Goal: Information Seeking & Learning: Learn about a topic

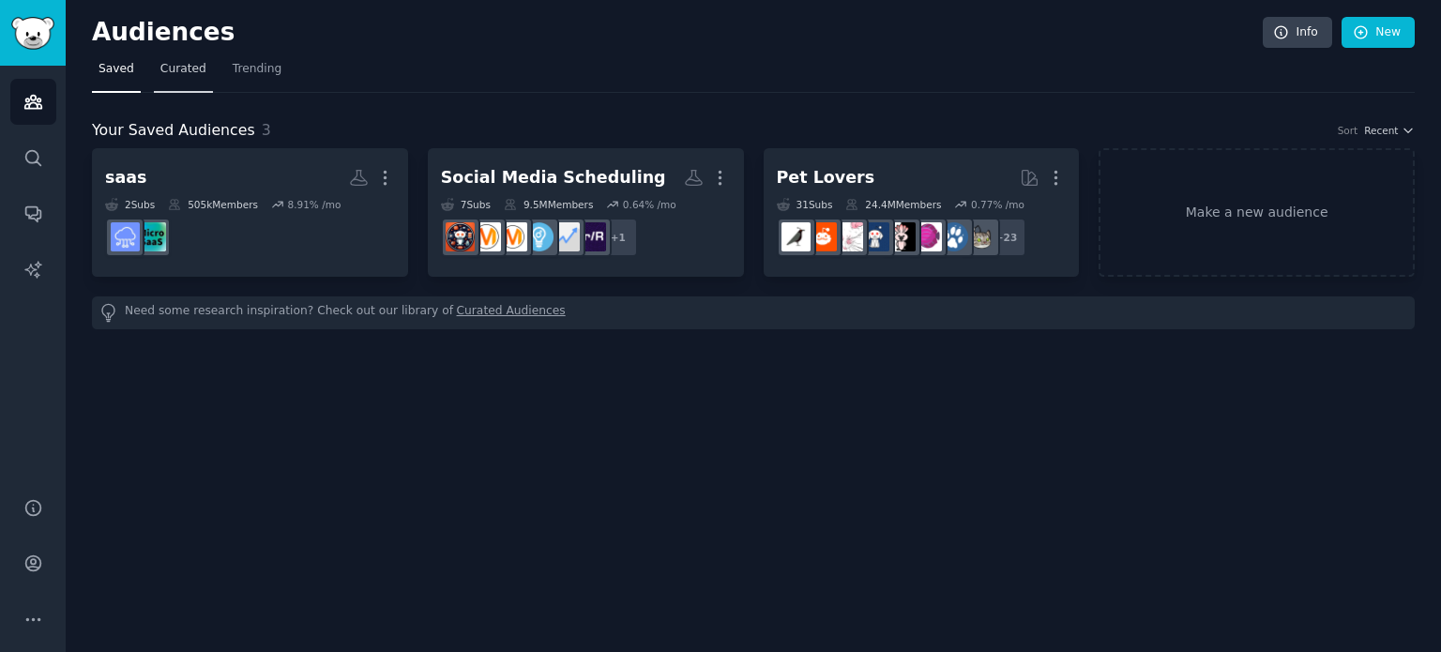
click at [180, 67] on span "Curated" at bounding box center [183, 69] width 46 height 17
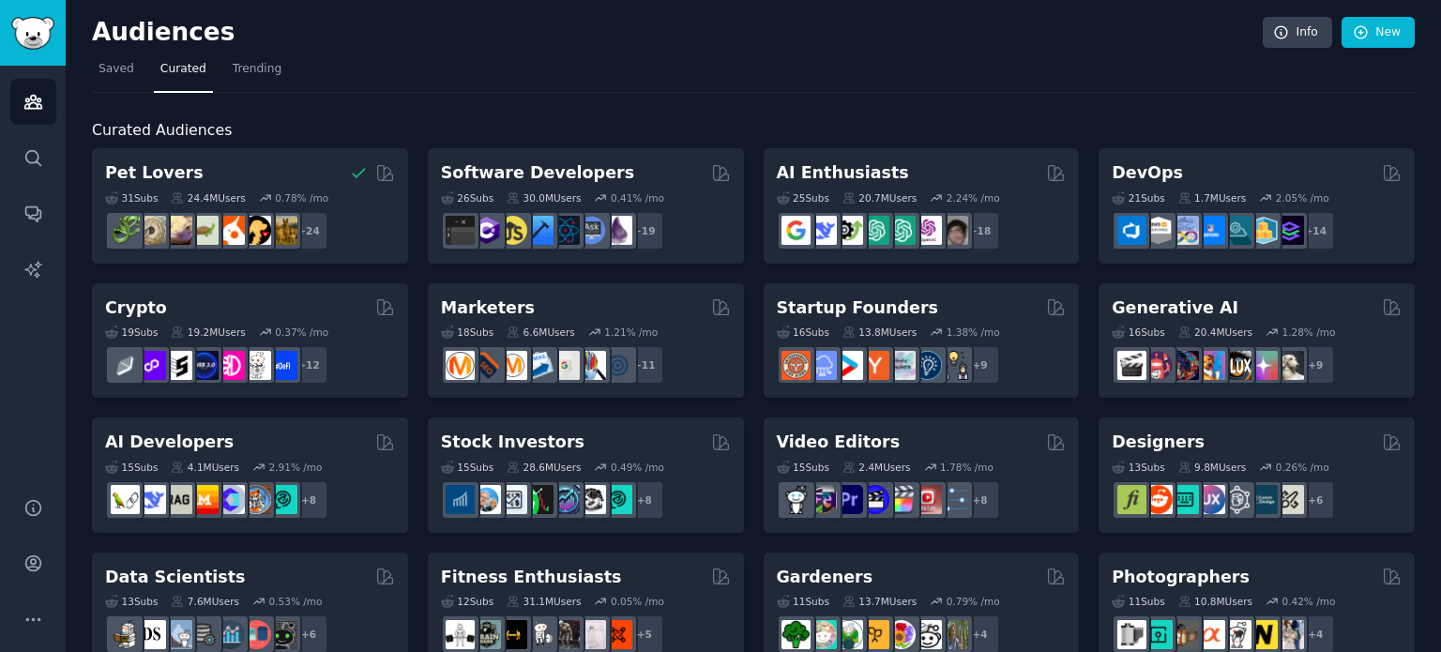
click at [1078, 119] on h2 "Curated Audiences" at bounding box center [753, 130] width 1323 height 23
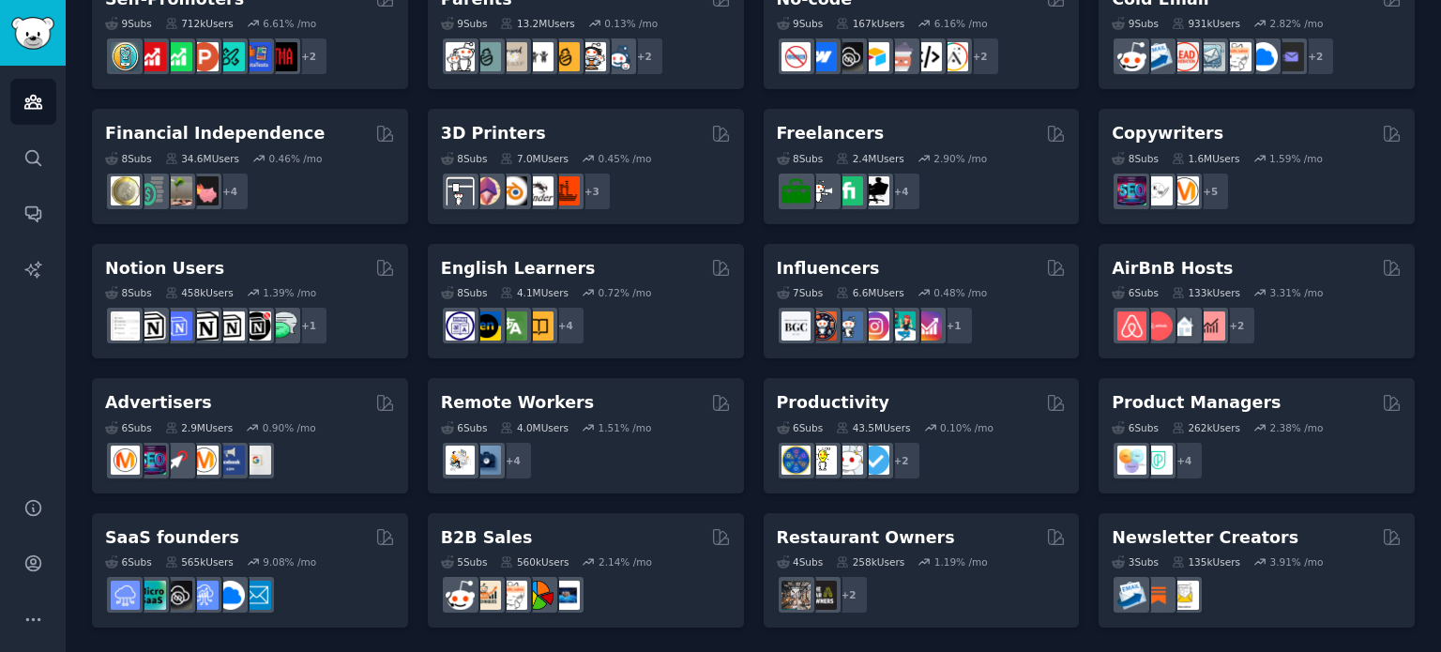
scroll to position [848, 0]
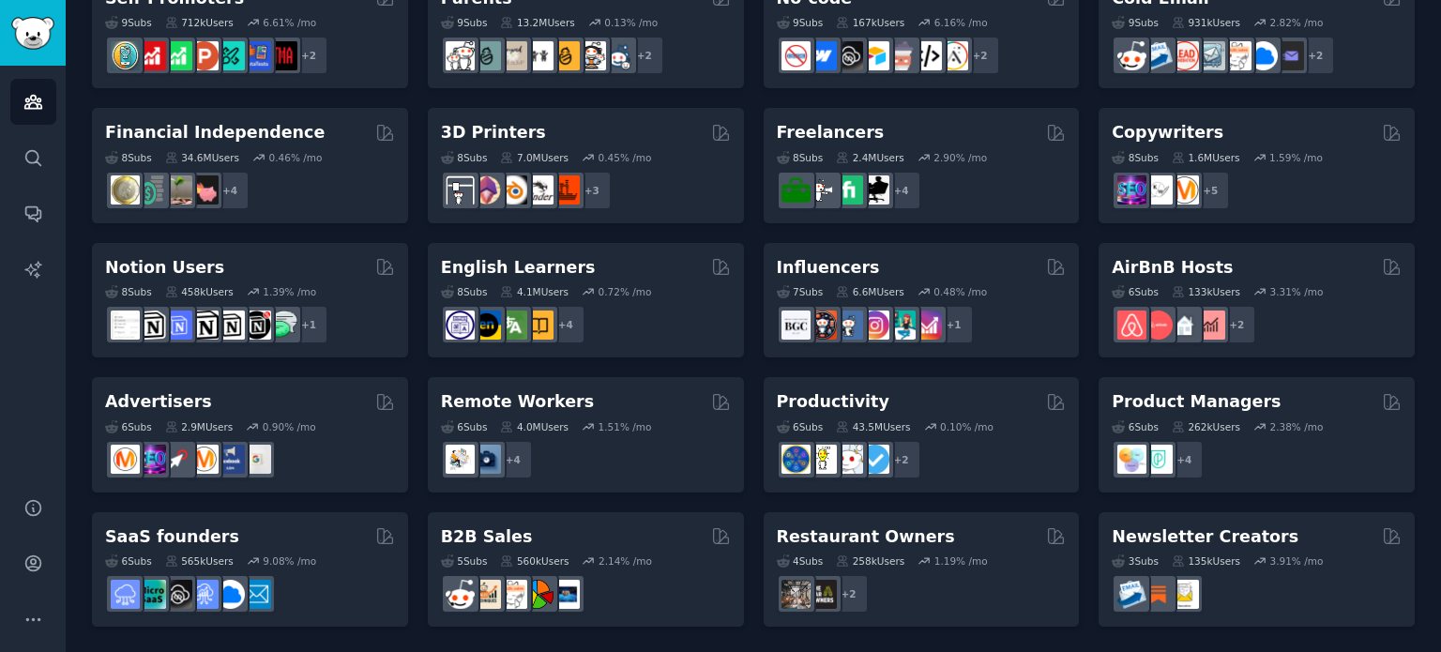
click at [1440, 159] on main "Audiences Info New Saved Curated Trending Curated Audiences Pet Lovers 31 Sub s…" at bounding box center [753, 326] width 1375 height 652
click at [1440, 59] on main "Audiences Info New Saved Curated Trending Curated Audiences Pet Lovers 31 Sub s…" at bounding box center [753, 326] width 1375 height 652
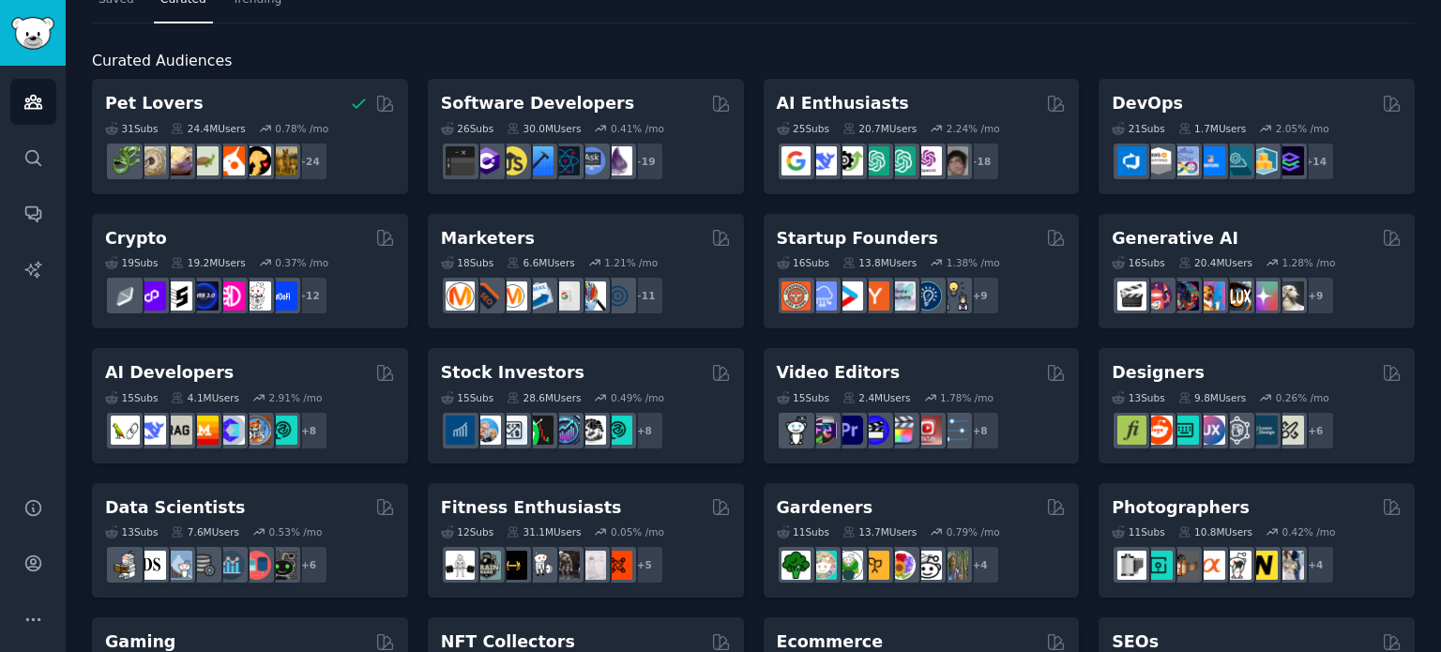
scroll to position [0, 0]
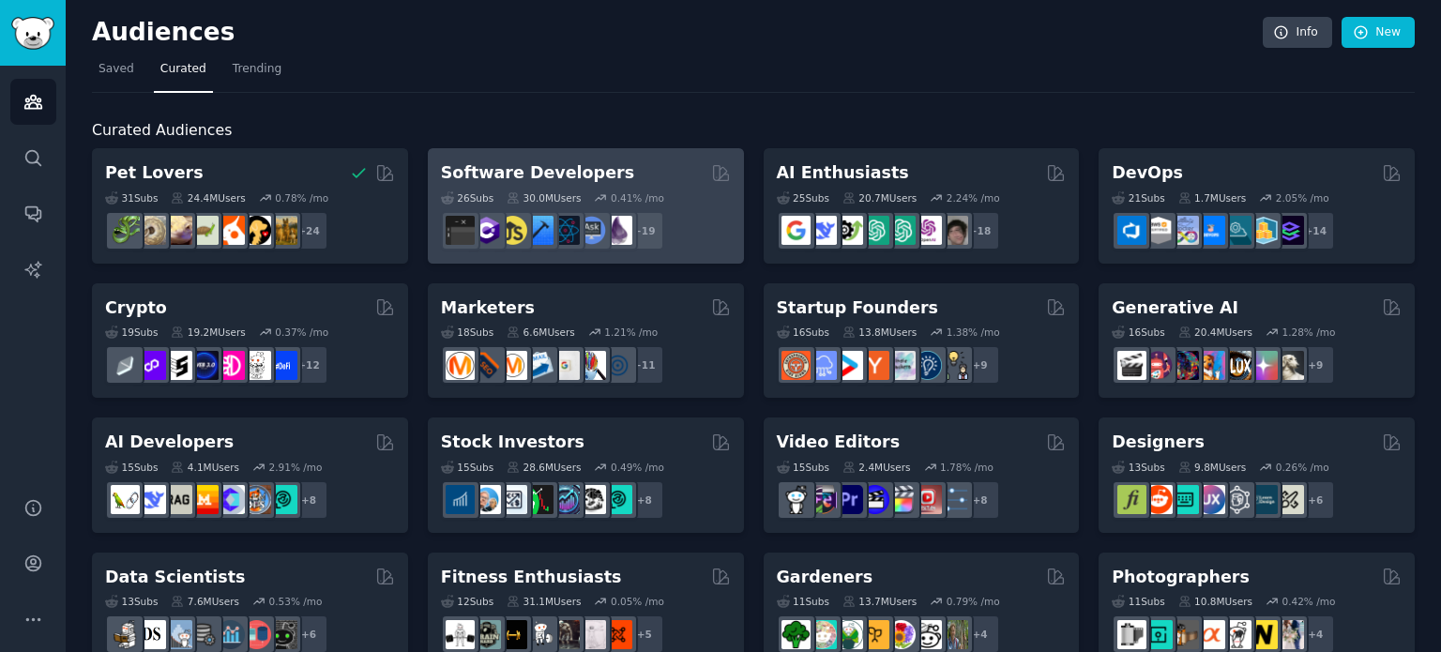
click at [678, 175] on div "Software Developers" at bounding box center [586, 172] width 290 height 23
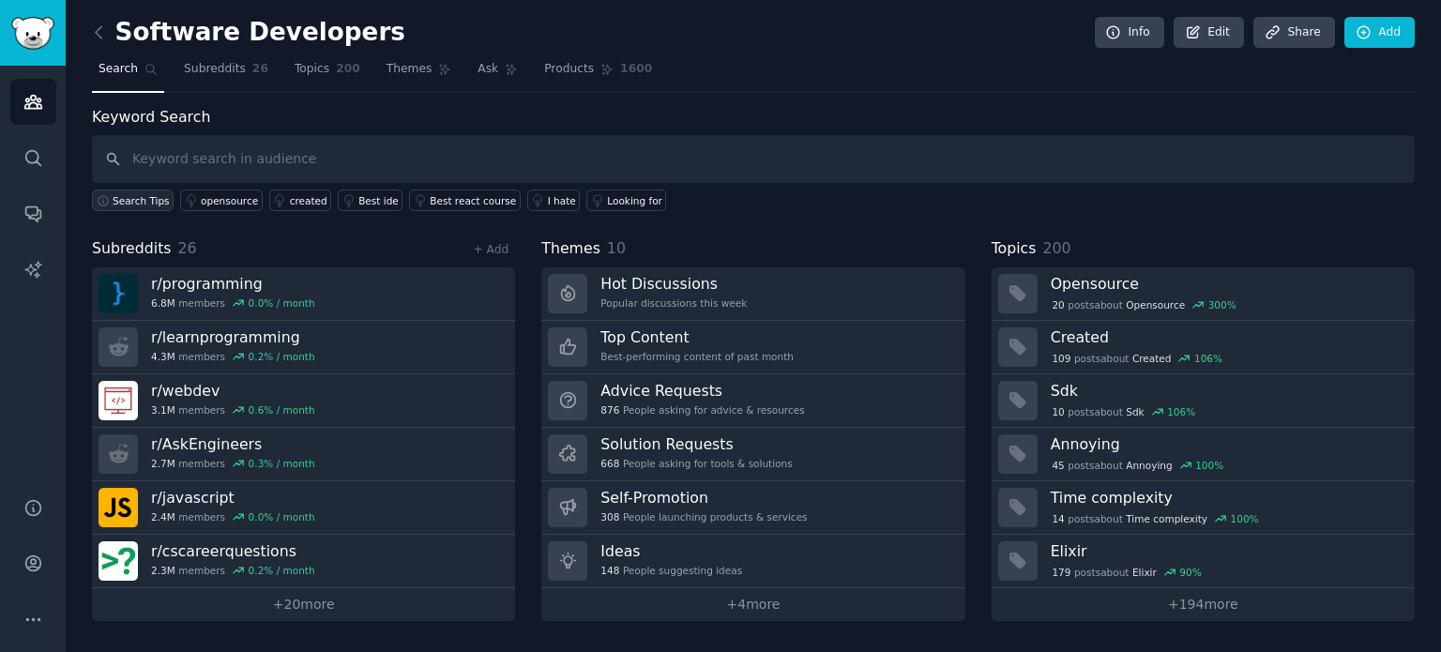
click at [136, 202] on span "Search Tips" at bounding box center [141, 200] width 57 height 13
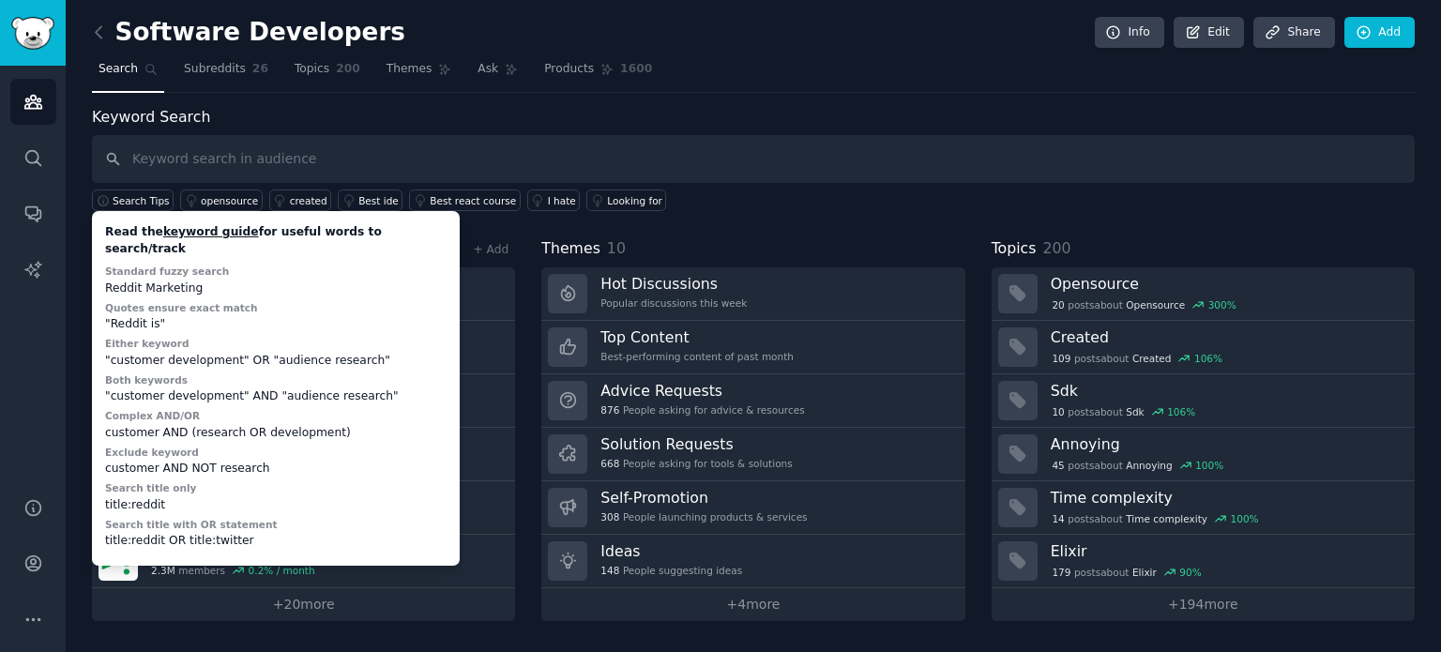
click at [717, 90] on nav "Search Subreddits 26 Topics 200 Themes Ask Products 1600" at bounding box center [753, 73] width 1323 height 38
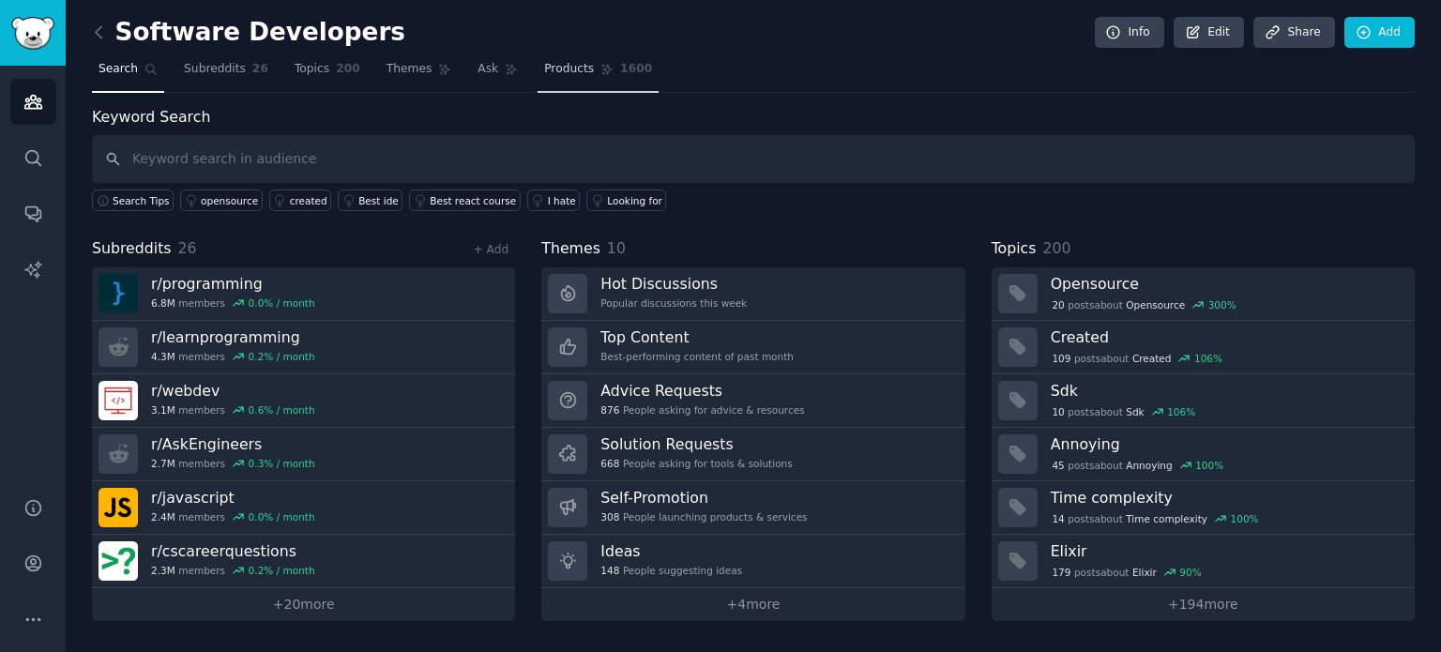
click at [544, 71] on span "Products" at bounding box center [569, 69] width 50 height 17
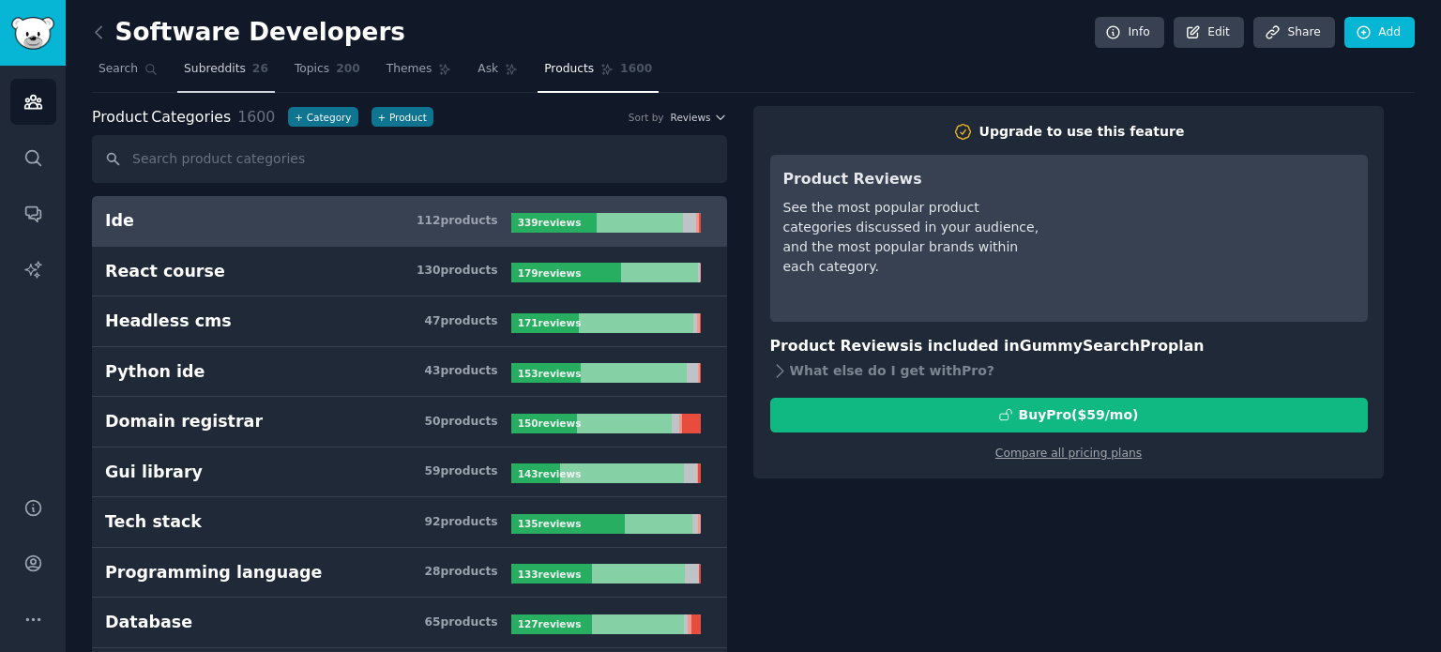
click at [219, 69] on span "Subreddits" at bounding box center [215, 69] width 62 height 17
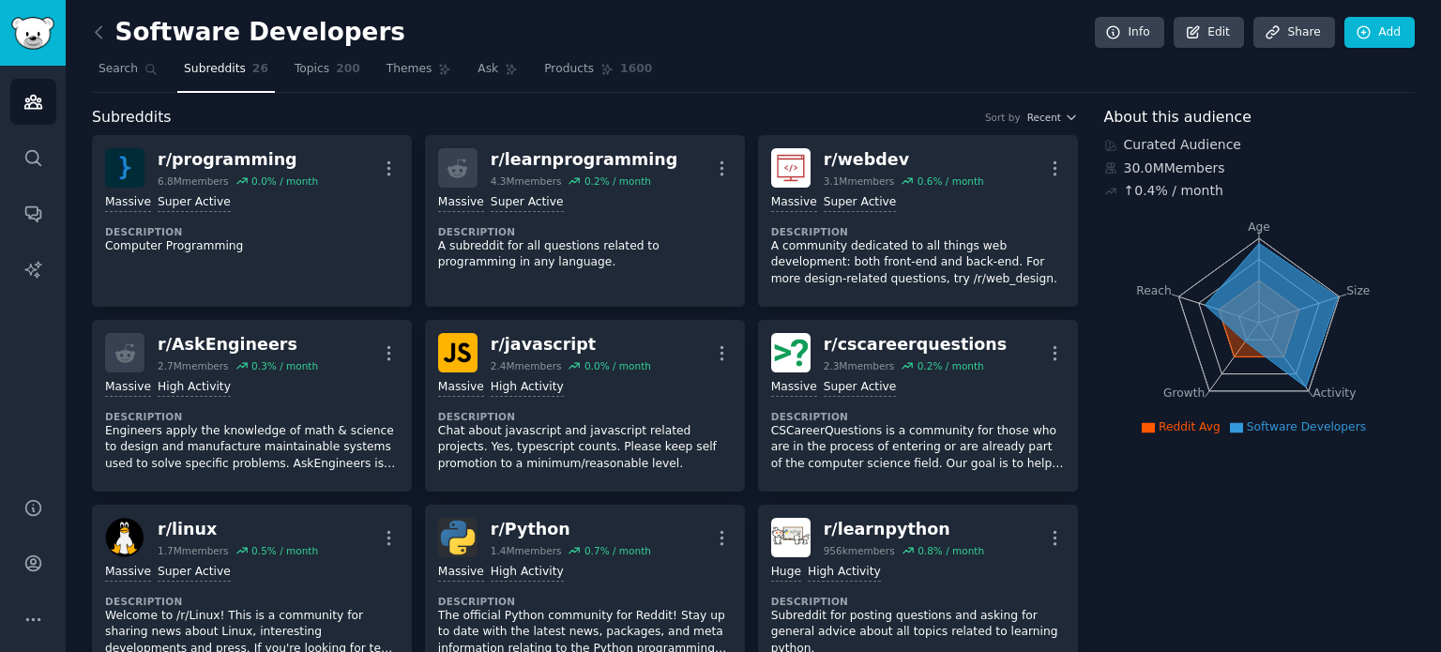
click at [502, 113] on div "Subreddits Sort by Recent" at bounding box center [585, 117] width 986 height 23
click at [117, 68] on span "Search" at bounding box center [117, 69] width 39 height 17
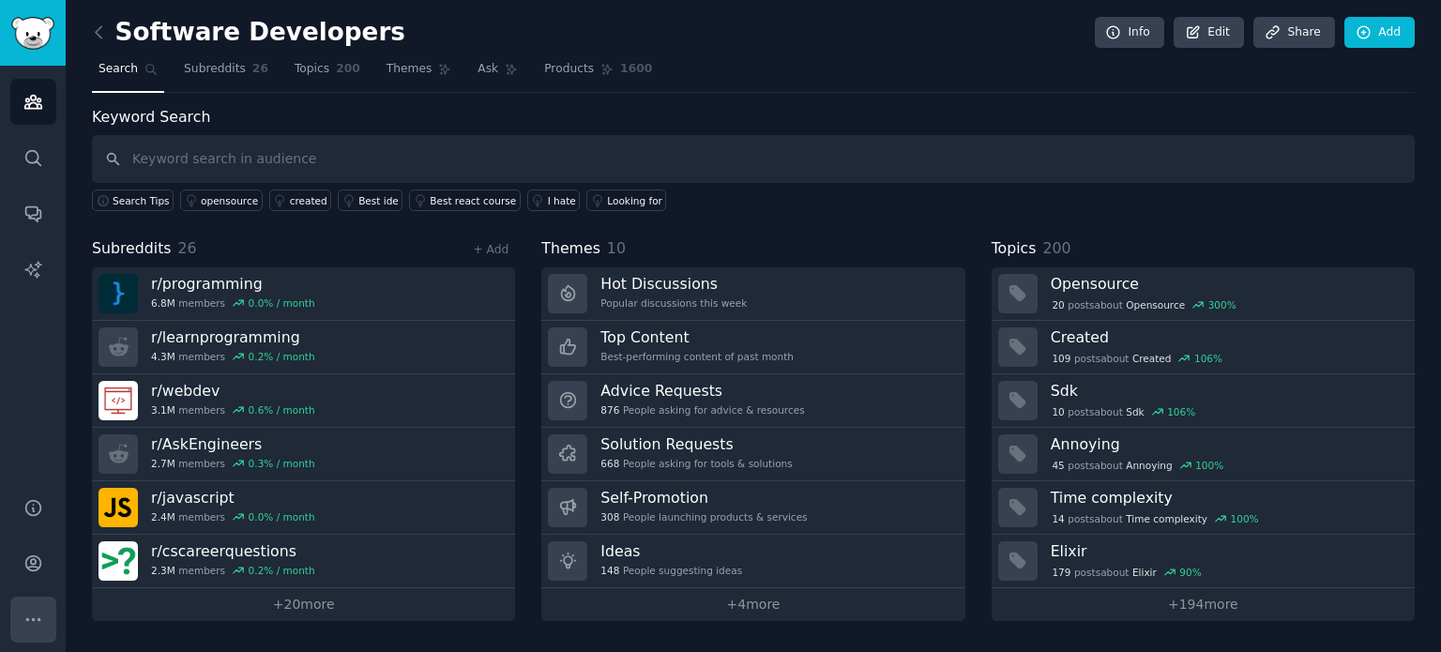
click at [34, 610] on icon "Sidebar" at bounding box center [33, 620] width 20 height 20
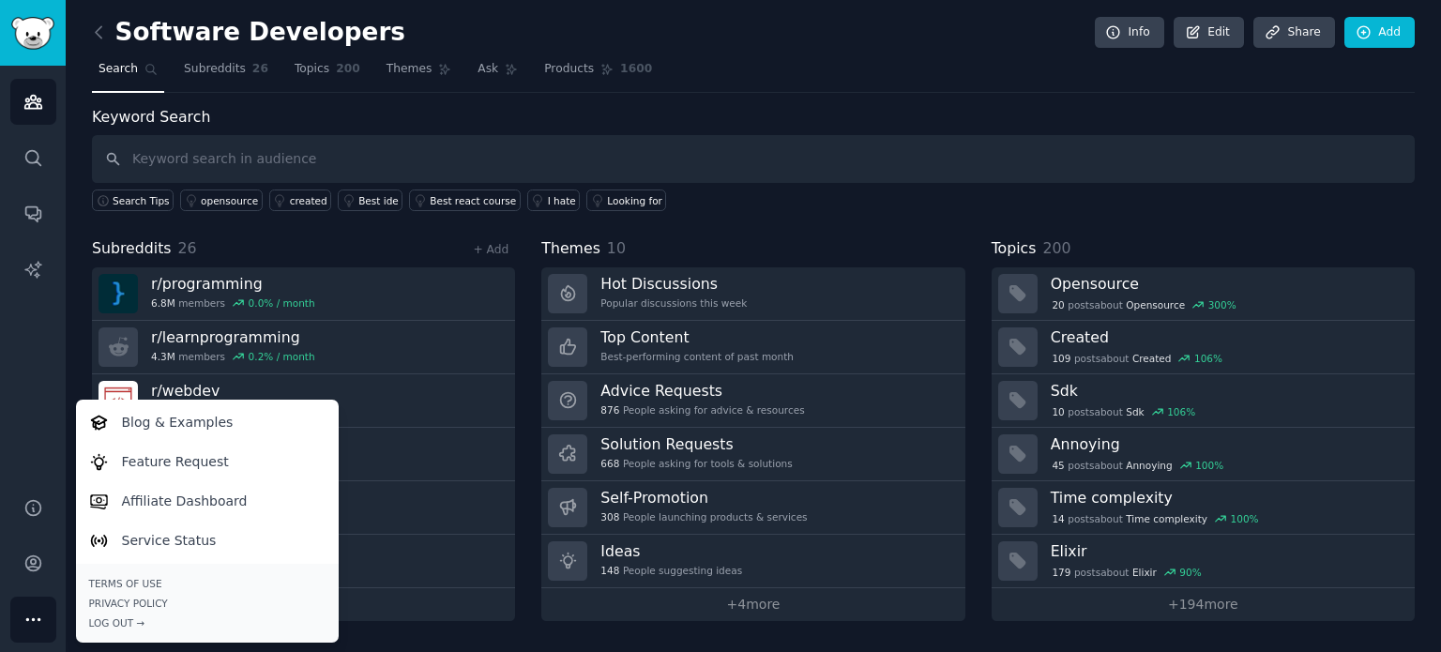
click at [34, 427] on div "Audiences Search Conversations AI Reports" at bounding box center [33, 270] width 66 height 409
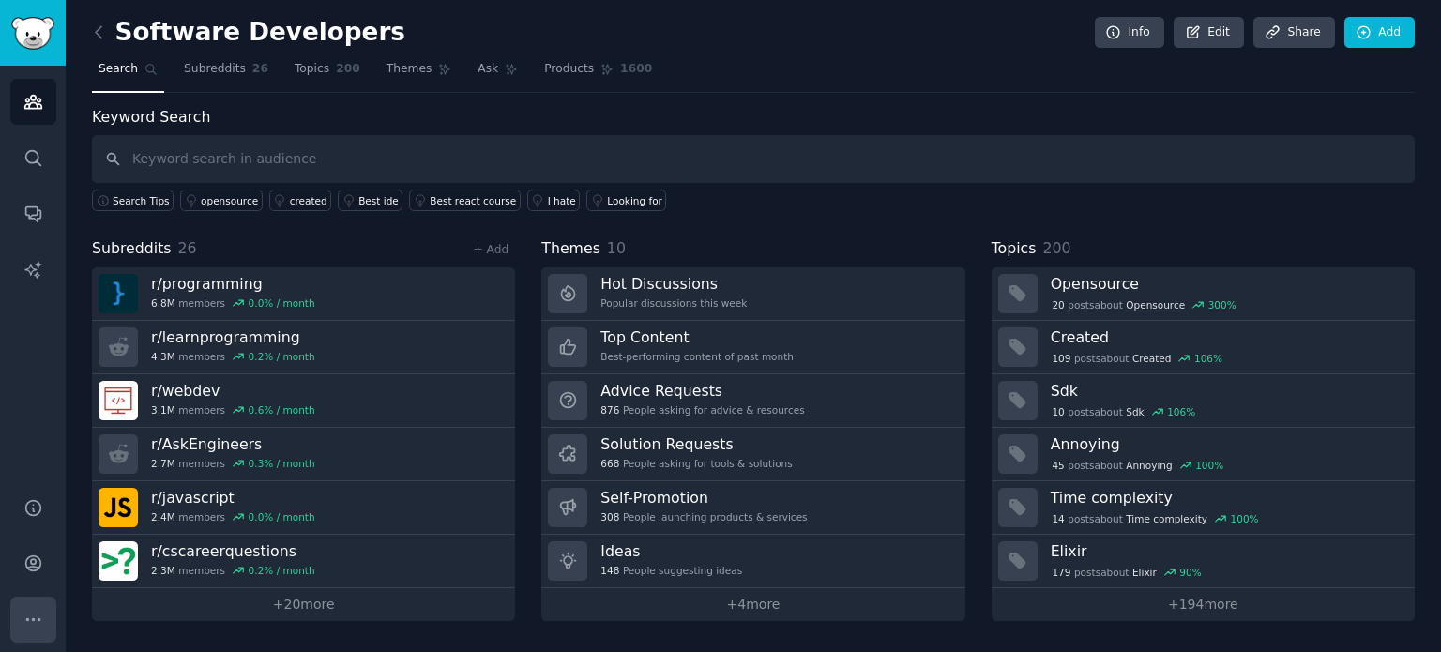
click at [31, 617] on icon "Sidebar" at bounding box center [33, 620] width 20 height 20
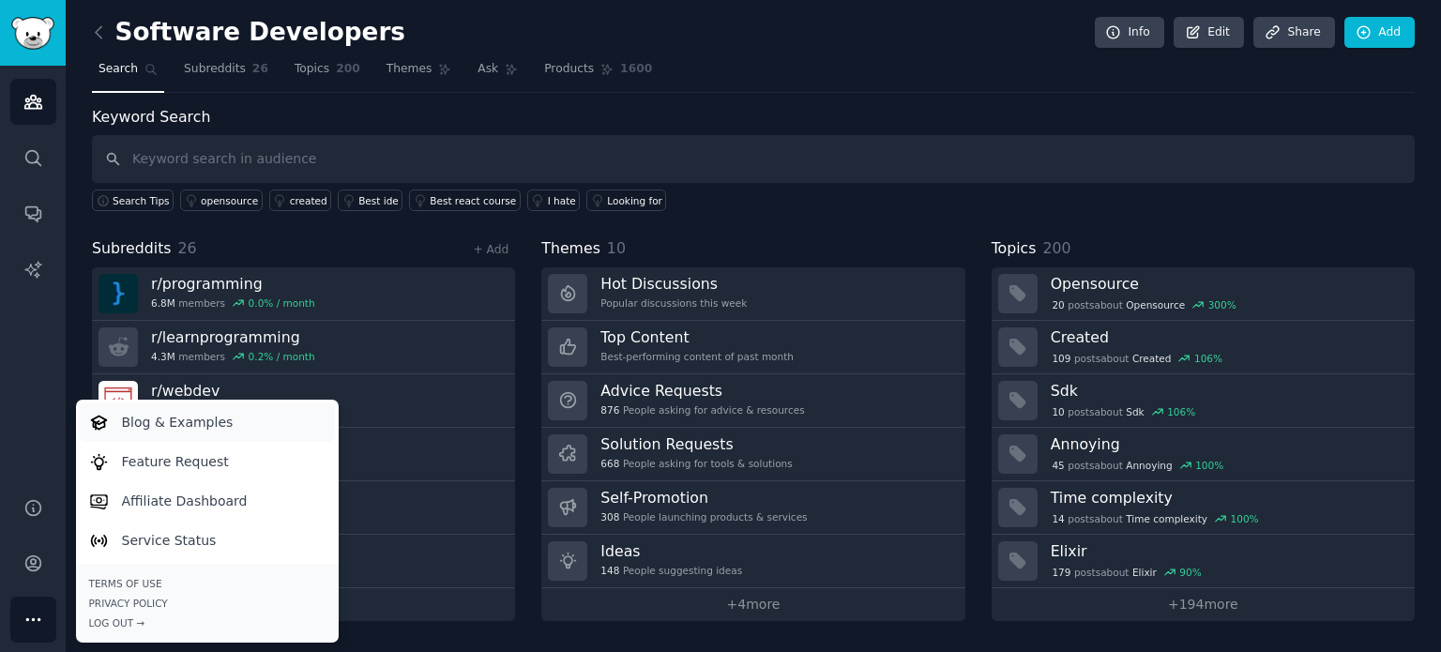
click at [193, 419] on p "Blog & Examples" at bounding box center [178, 423] width 112 height 20
click at [1021, 45] on div "Software Developers Info Edit Share Add" at bounding box center [753, 36] width 1323 height 38
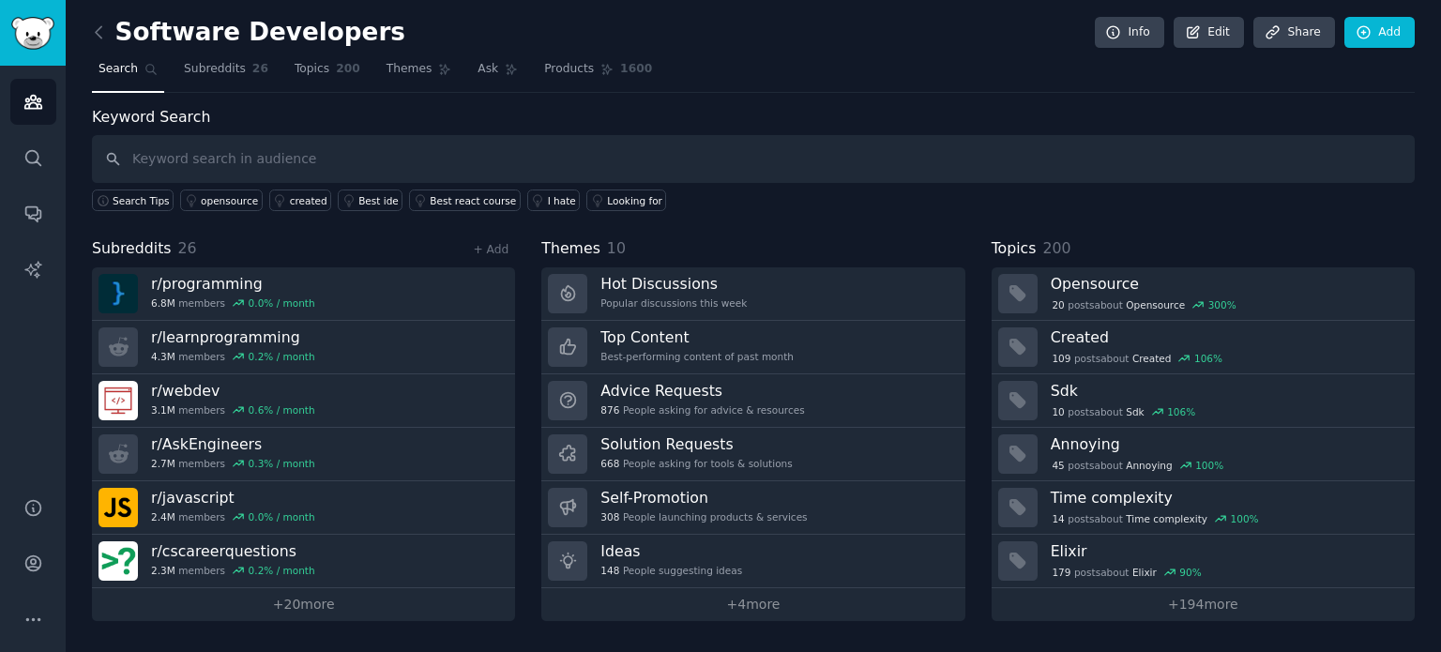
click at [792, 130] on div "Keyword Search Search Tips opensource created Best ide Best react course I hate…" at bounding box center [753, 159] width 1323 height 106
click at [32, 211] on icon "Sidebar" at bounding box center [33, 214] width 20 height 20
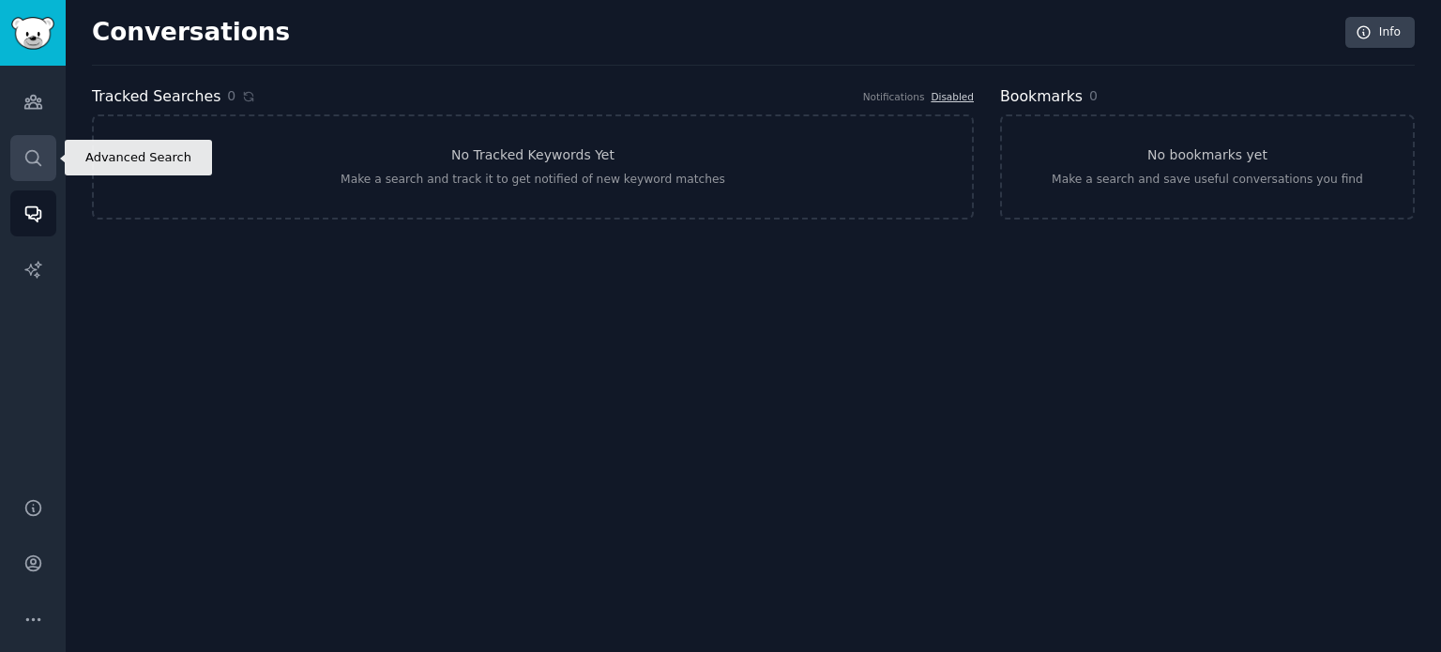
click at [37, 157] on icon "Sidebar" at bounding box center [33, 158] width 20 height 20
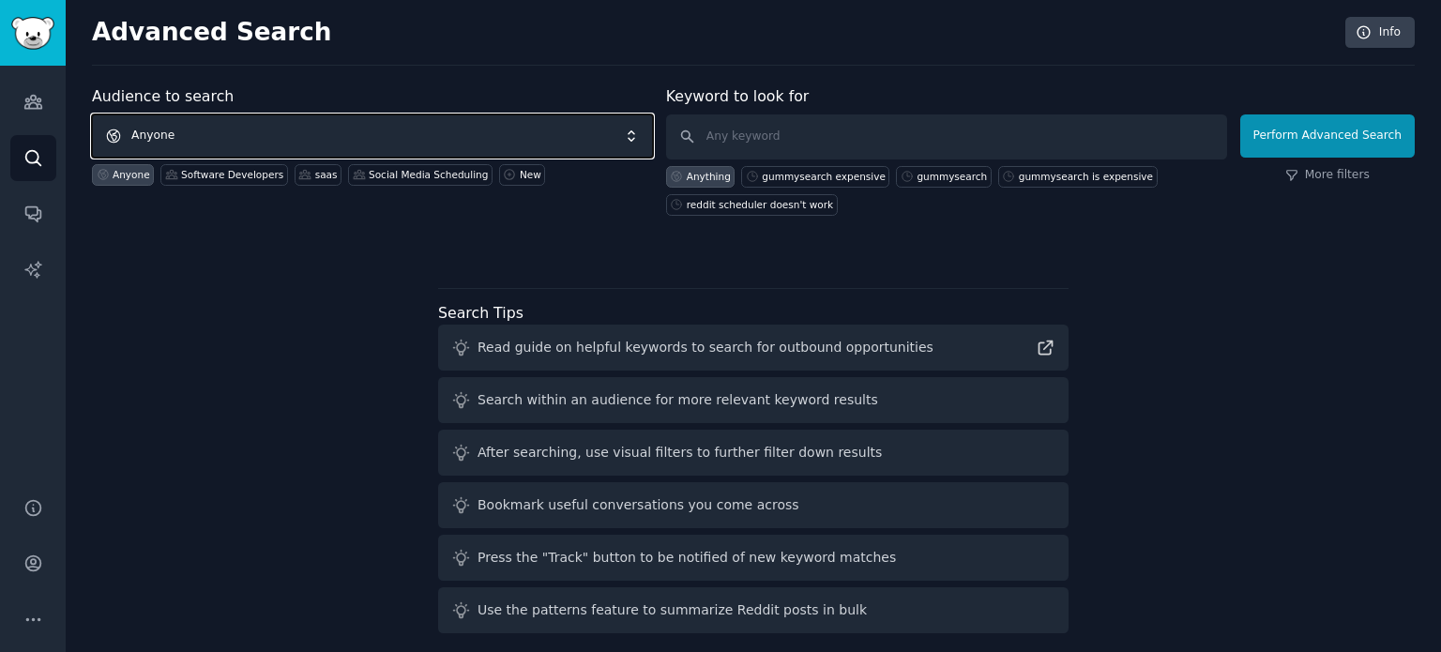
click at [280, 136] on span "Anyone" at bounding box center [372, 135] width 561 height 43
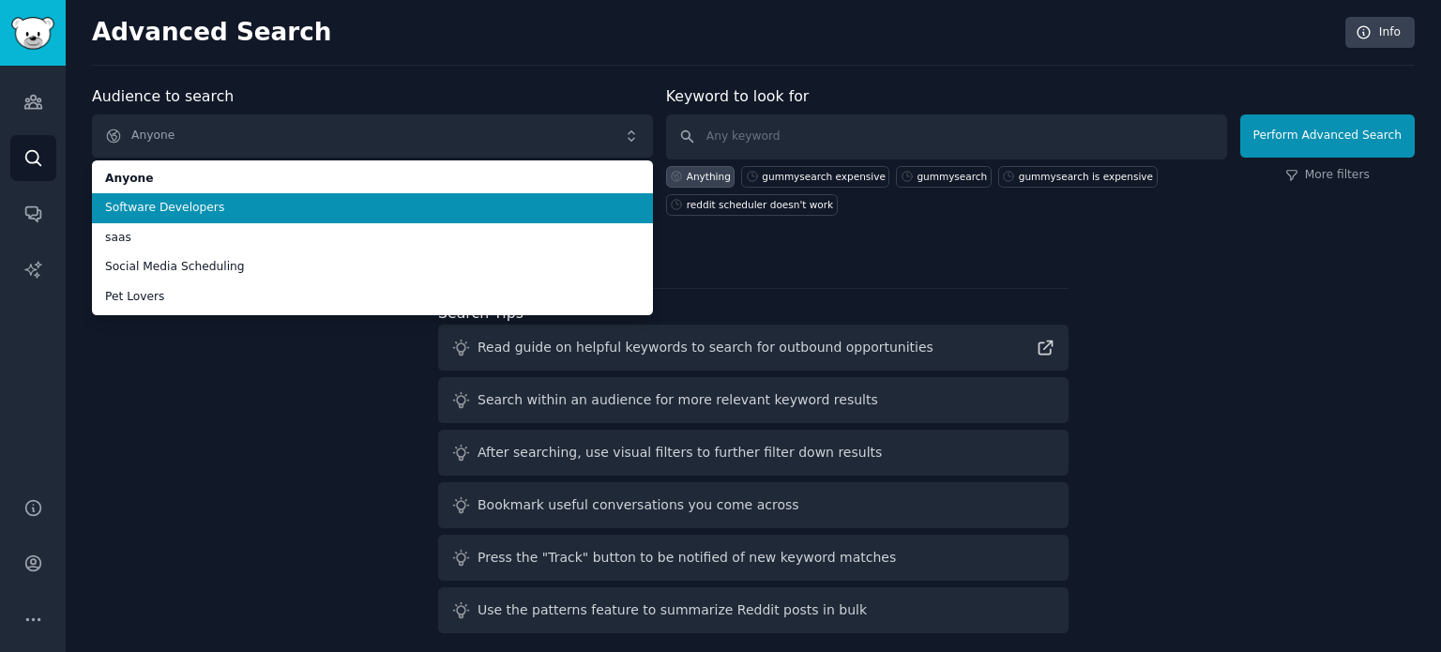
click at [262, 205] on span "Software Developers" at bounding box center [372, 208] width 535 height 17
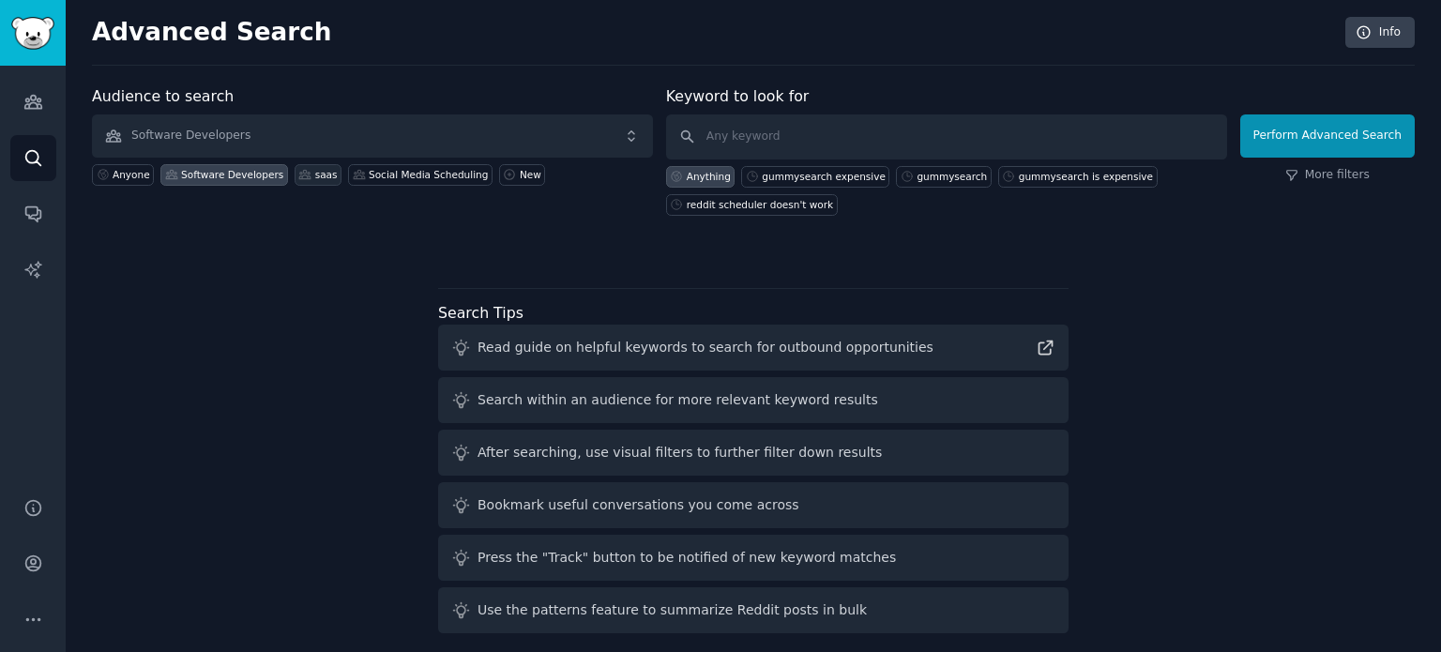
click at [315, 173] on div "saas" at bounding box center [326, 174] width 23 height 13
click at [833, 174] on div "gummysearch expensive" at bounding box center [824, 176] width 124 height 13
type input "gummysearch expensive"
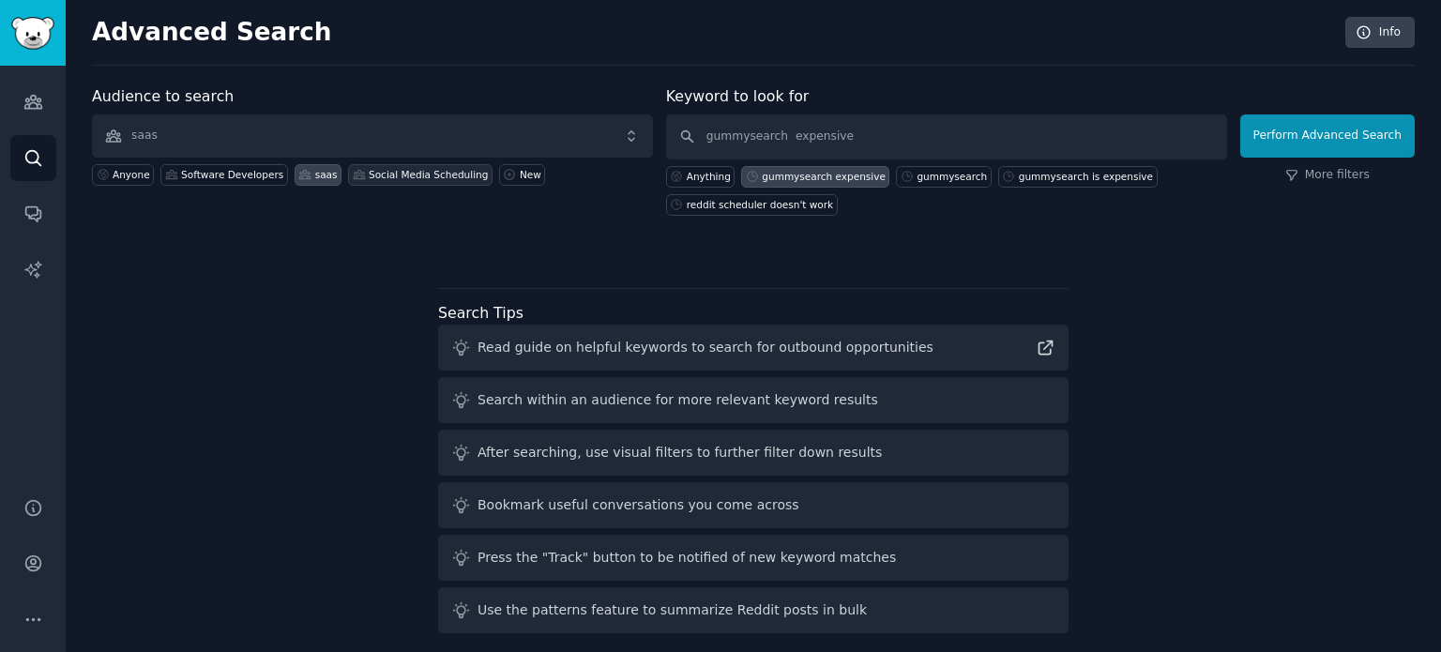
click at [373, 173] on div "Social Media Scheduling" at bounding box center [428, 174] width 119 height 13
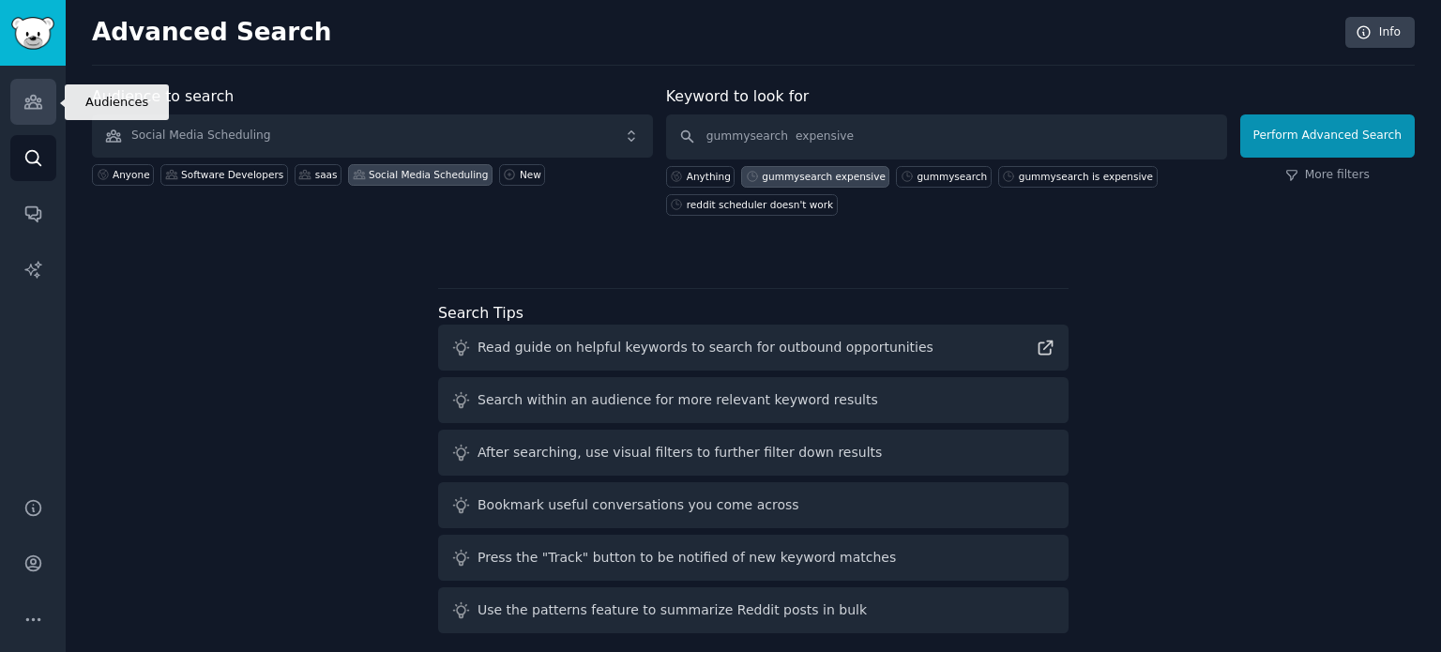
click at [30, 103] on icon "Sidebar" at bounding box center [32, 102] width 17 height 13
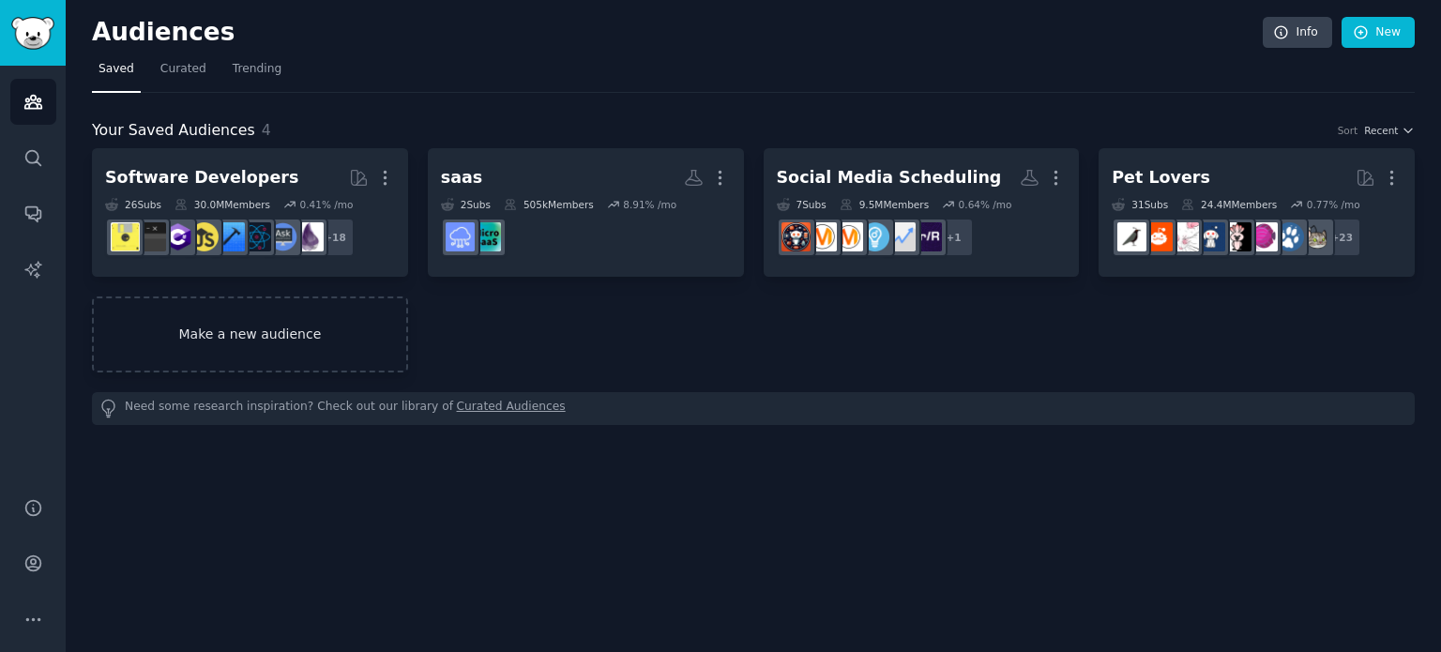
click at [253, 337] on link "Make a new audience" at bounding box center [250, 334] width 316 height 76
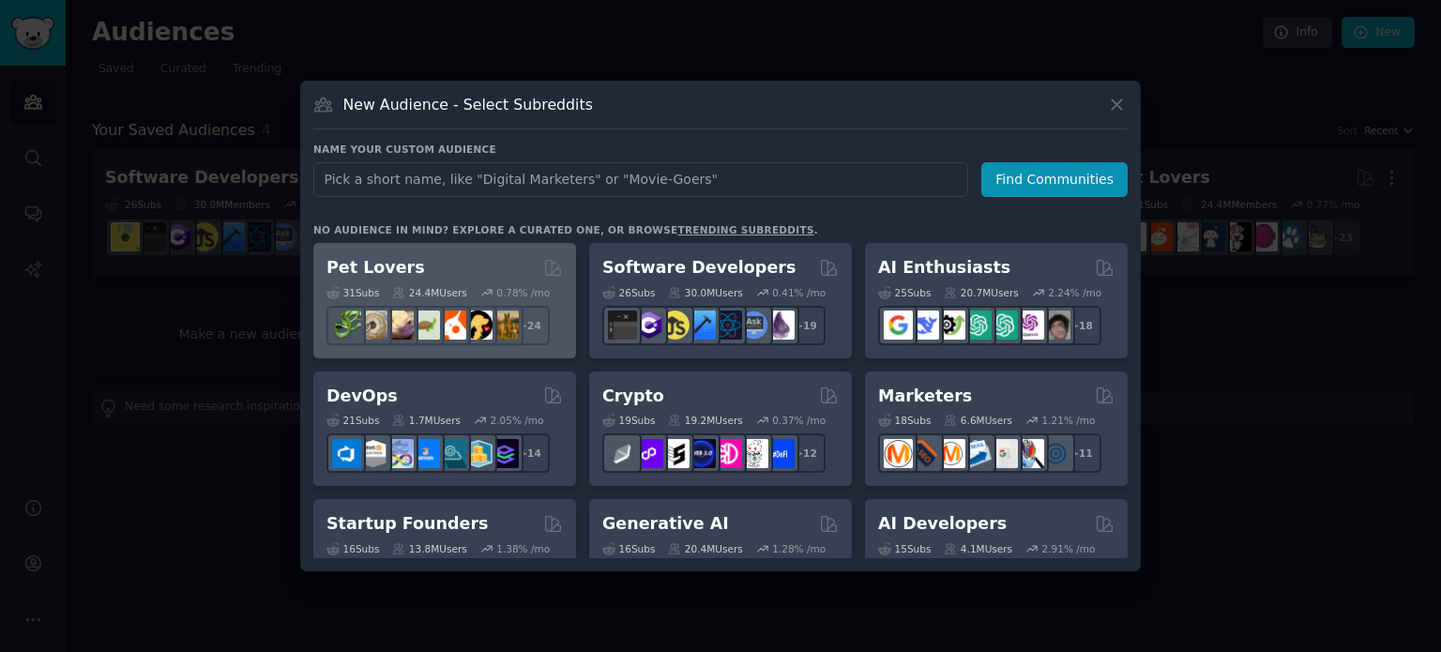
click at [478, 260] on div "Pet Lovers" at bounding box center [444, 267] width 236 height 23
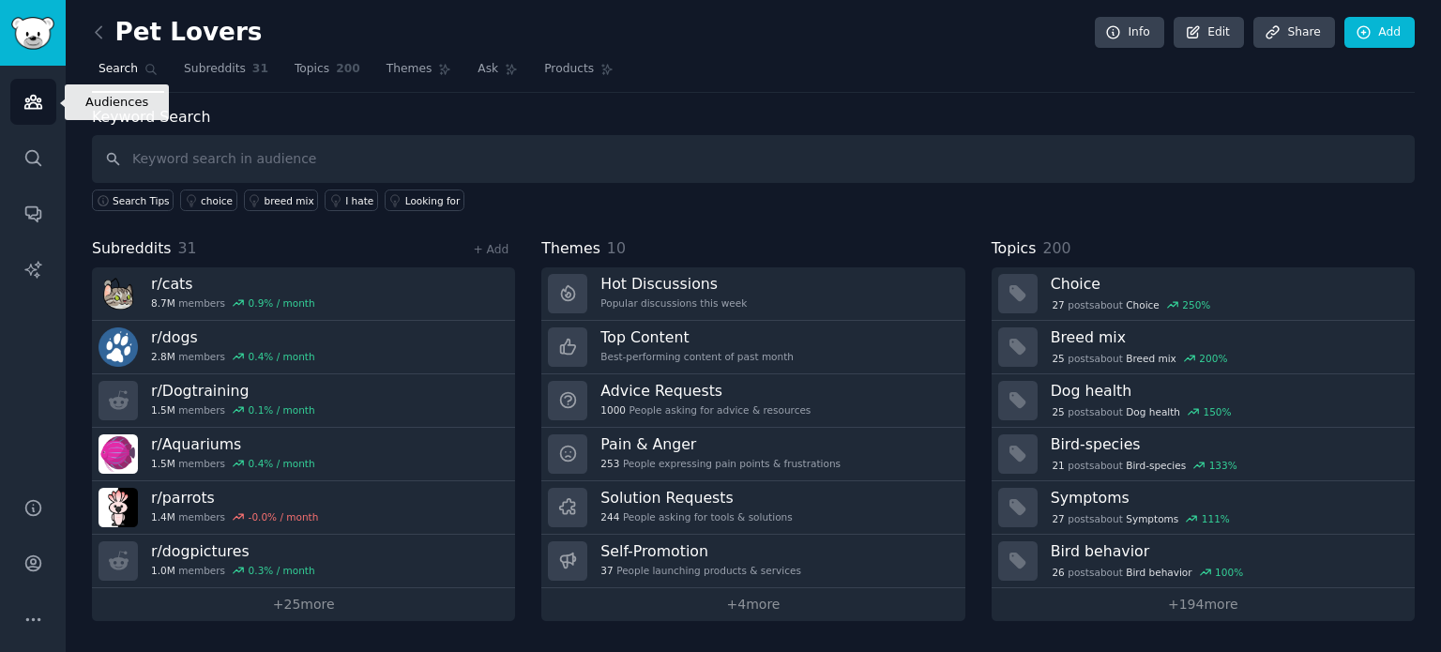
click at [23, 100] on icon "Sidebar" at bounding box center [33, 102] width 20 height 20
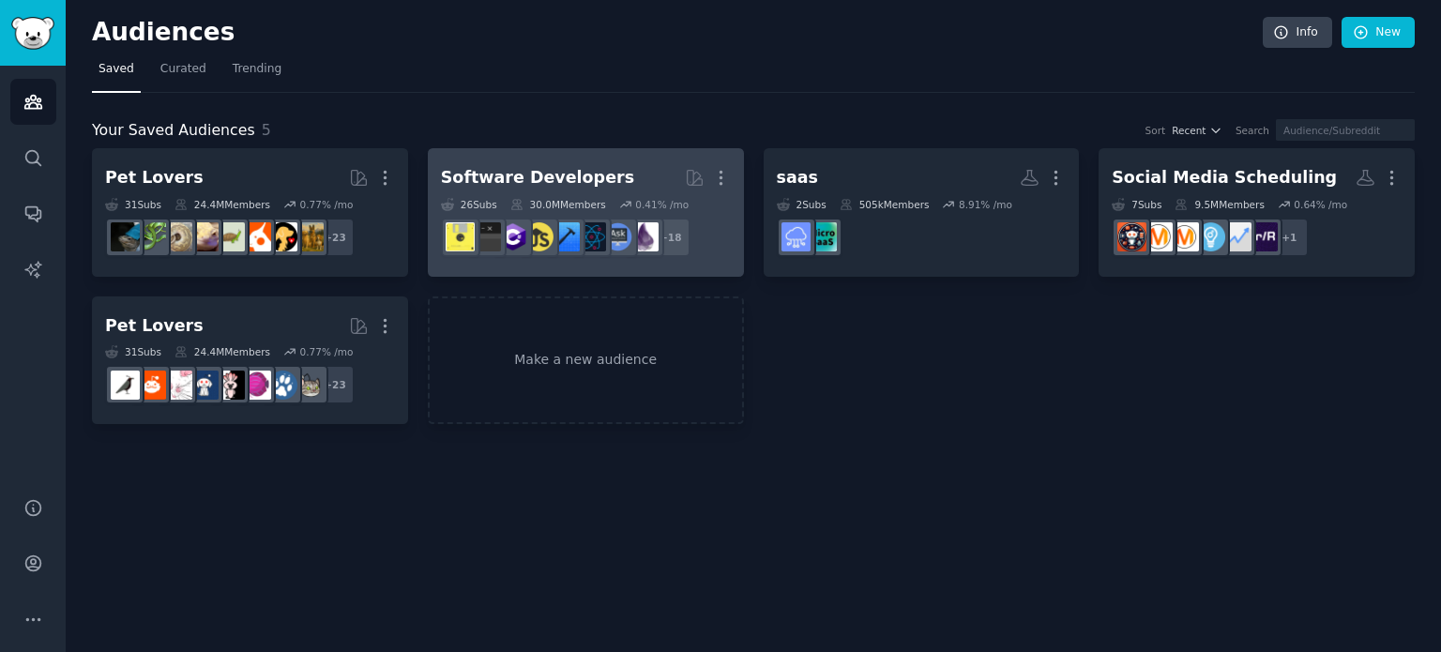
click at [621, 172] on h2 "Software Developers More" at bounding box center [586, 177] width 290 height 33
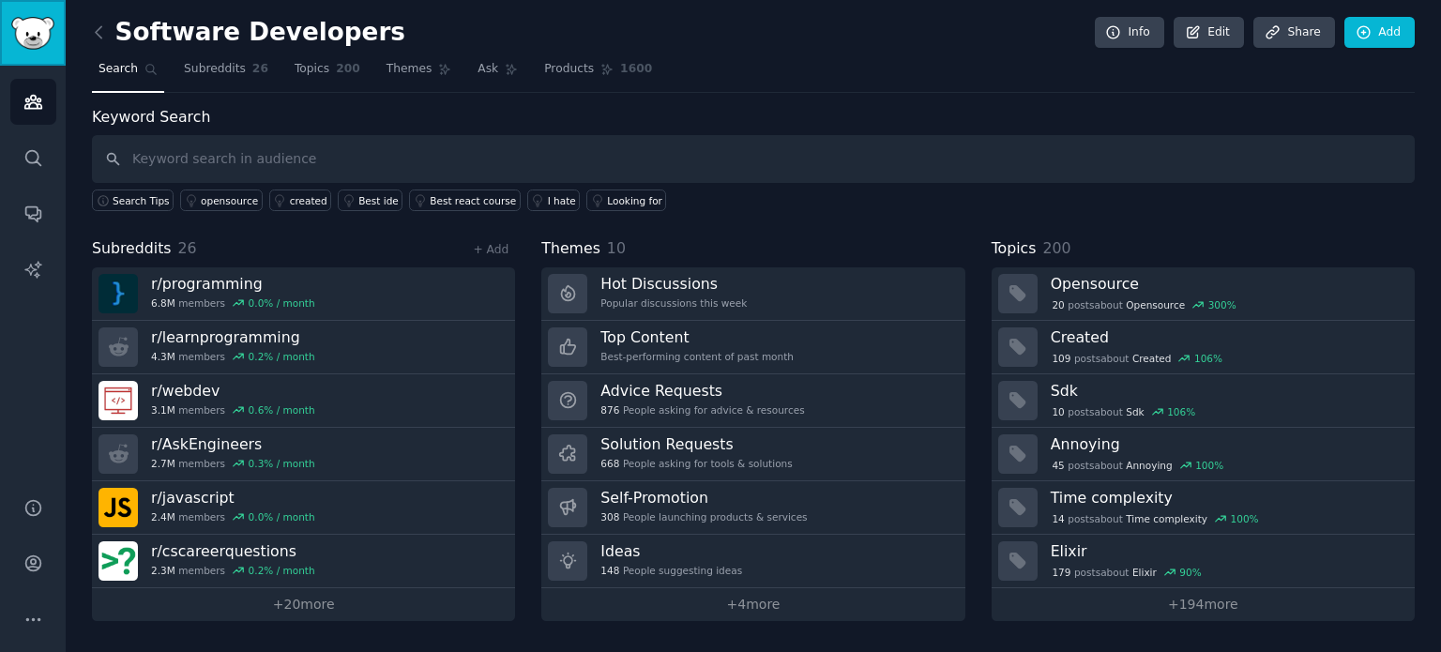
click at [32, 38] on img "Sidebar" at bounding box center [32, 33] width 43 height 33
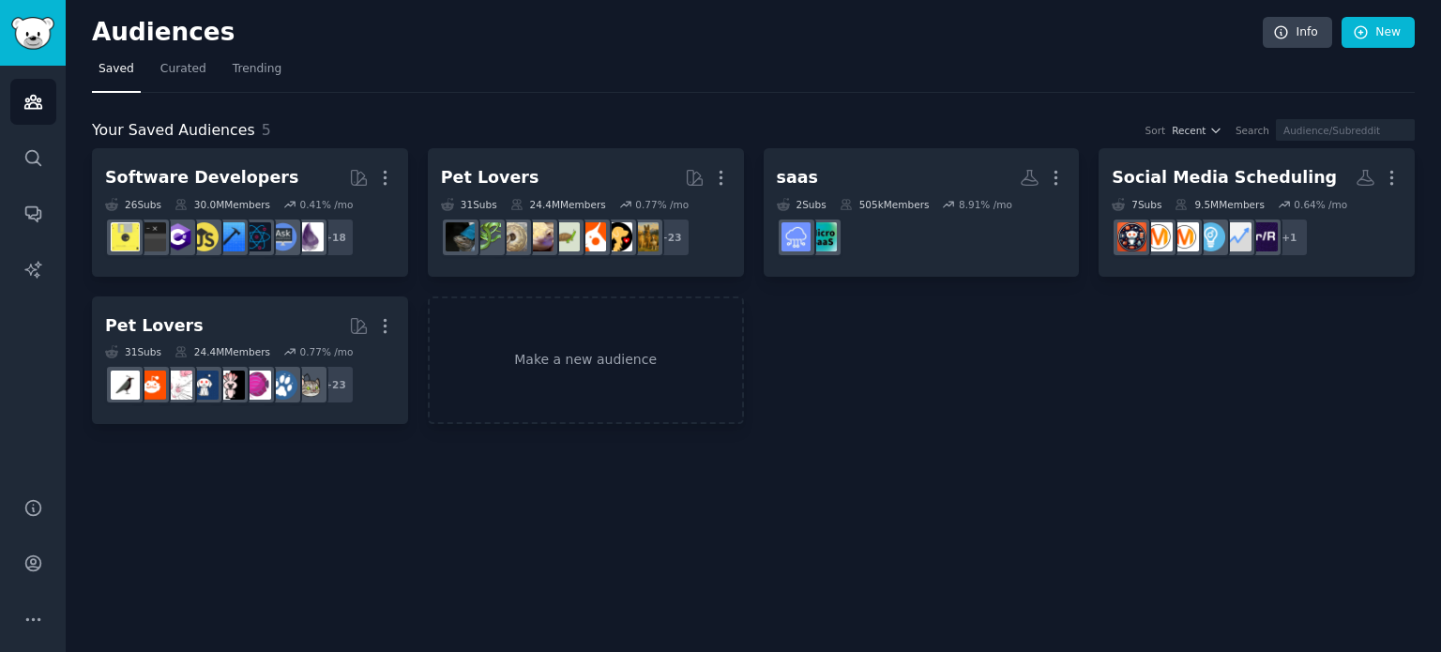
click at [856, 59] on nav "Saved Curated Trending" at bounding box center [753, 73] width 1323 height 38
